Goal: Find specific page/section: Find specific page/section

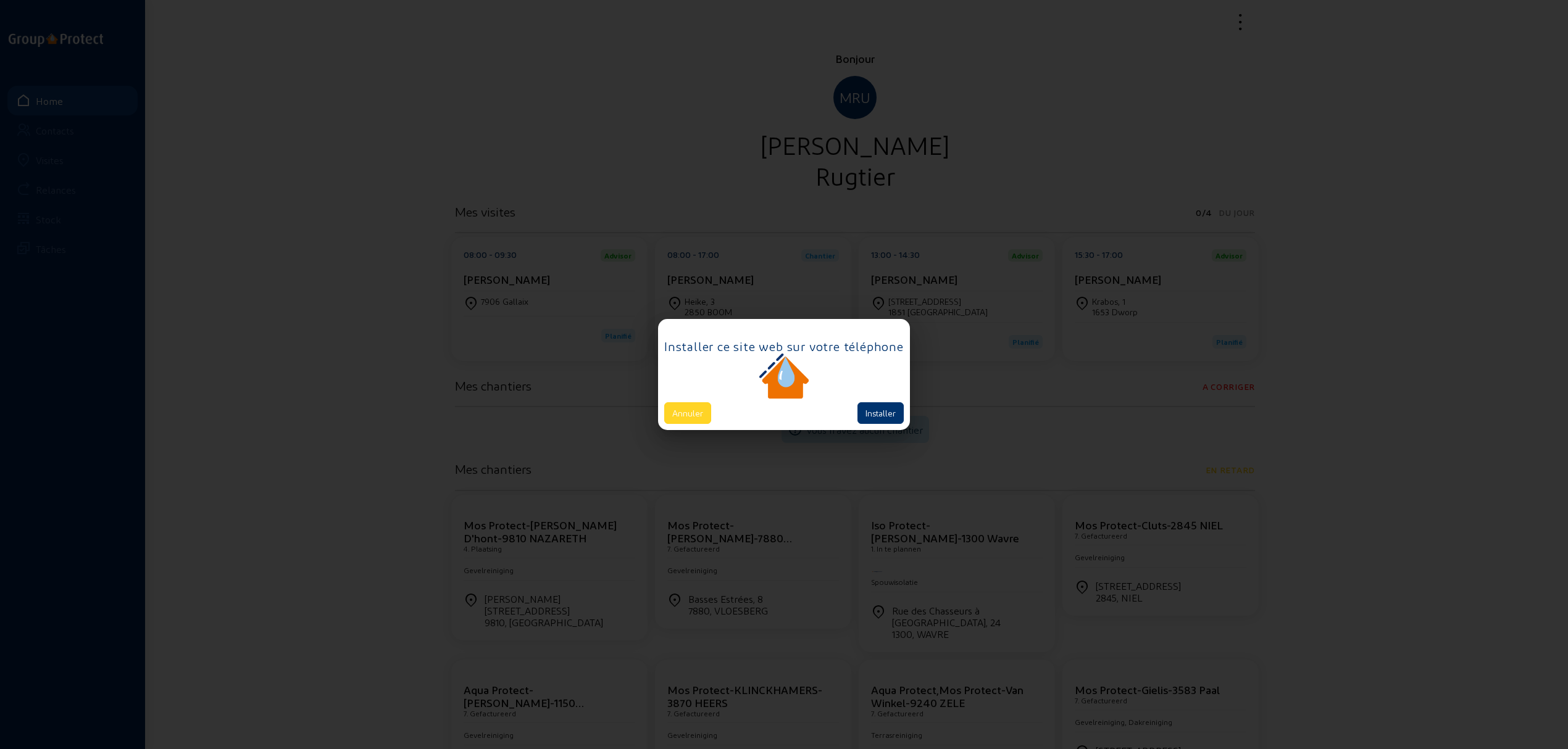
click at [697, 414] on button "Annuler" at bounding box center [688, 413] width 46 height 21
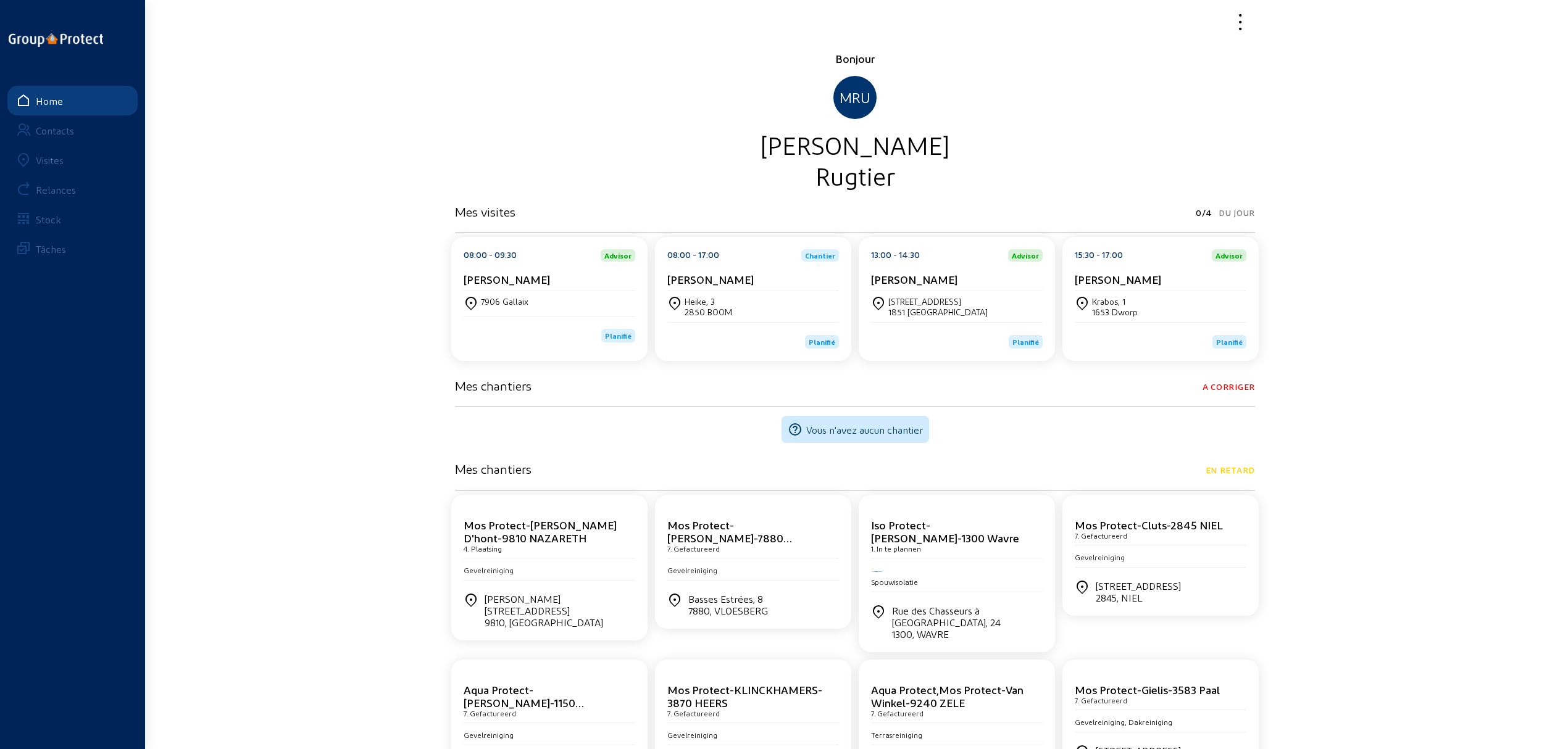
click at [1112, 296] on div "Krabos, 1" at bounding box center [1114, 301] width 46 height 10
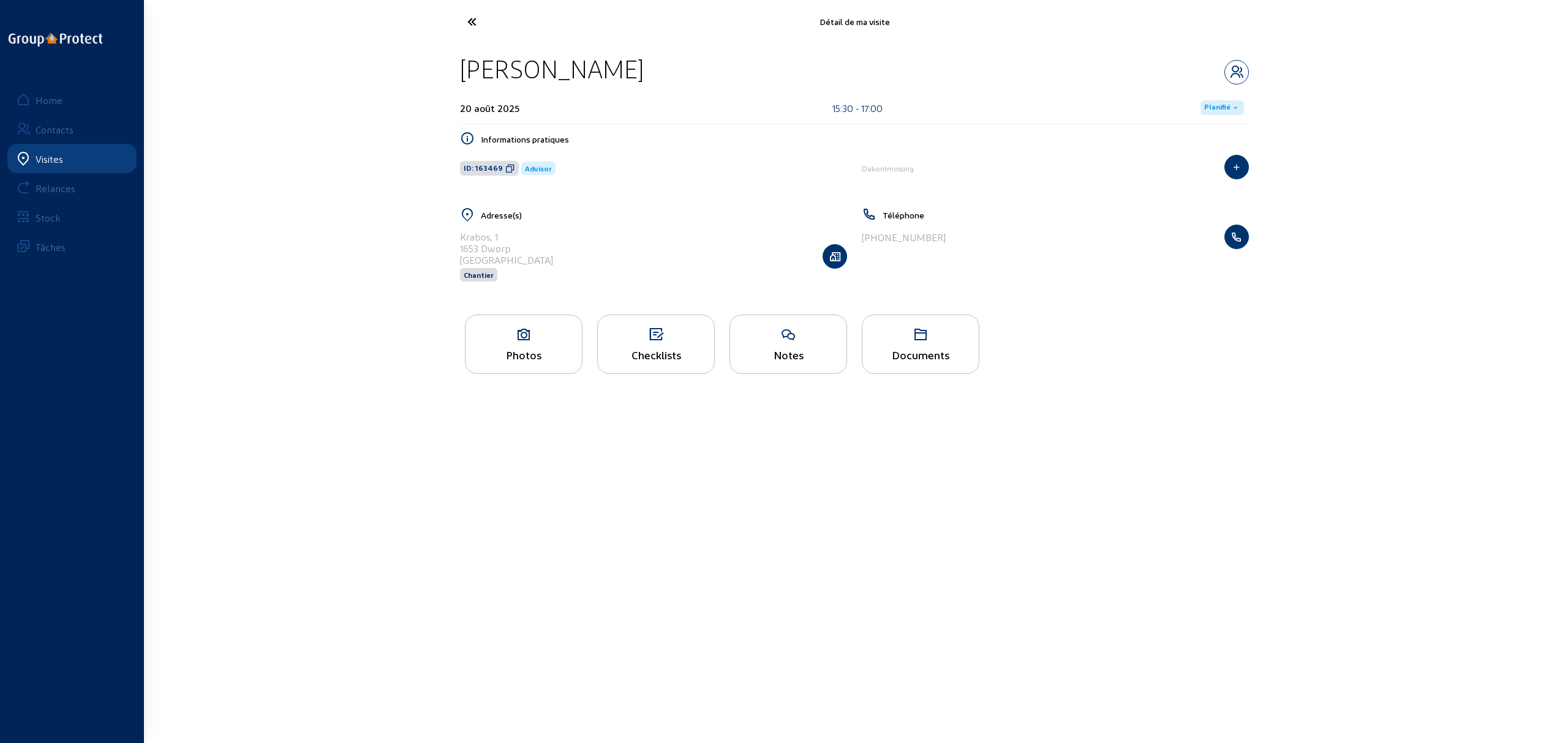
click at [663, 343] on div "Checklists" at bounding box center [657, 344] width 118 height 59
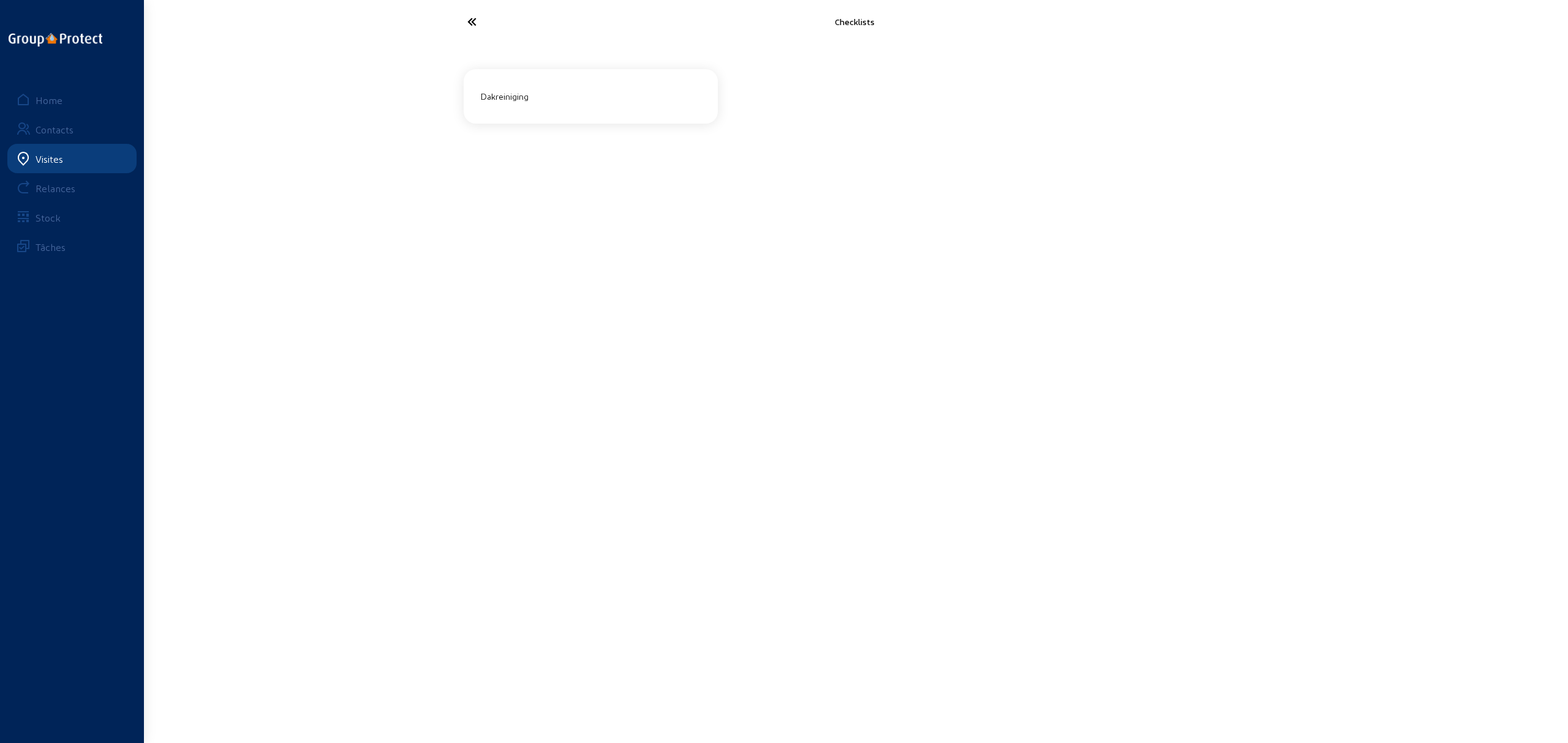
click at [468, 18] on icon at bounding box center [517, 21] width 113 height 21
